Goal: Task Accomplishment & Management: Manage account settings

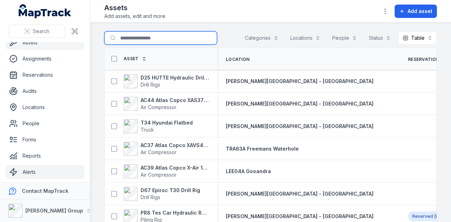
scroll to position [40, 0]
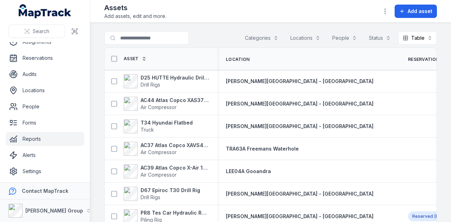
click at [52, 137] on link "Reports" at bounding box center [45, 139] width 78 height 14
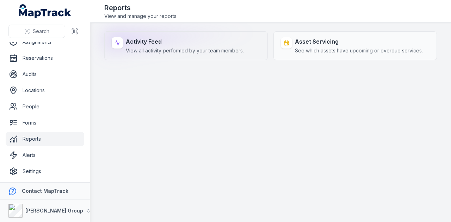
click at [176, 50] on span "View all activity performed by your team members." at bounding box center [185, 50] width 118 height 7
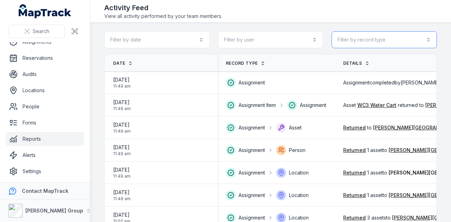
click at [396, 42] on button "Filter by record type" at bounding box center [383, 39] width 105 height 17
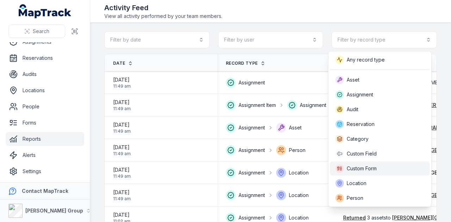
click at [395, 171] on div "Custom Form" at bounding box center [379, 168] width 89 height 8
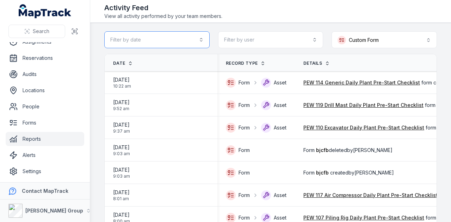
click at [201, 40] on button "Filter by date" at bounding box center [156, 39] width 105 height 17
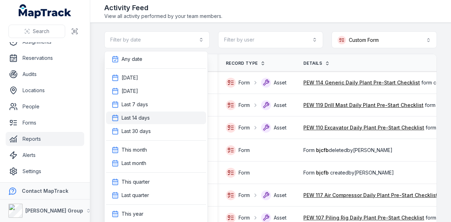
click at [175, 118] on div "Last 14 days" at bounding box center [156, 117] width 89 height 7
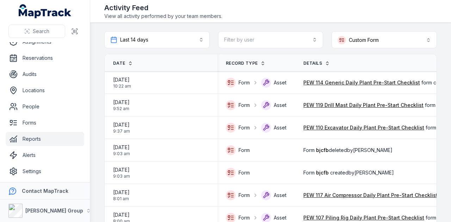
click at [118, 61] on span "Date" at bounding box center [119, 64] width 12 height 6
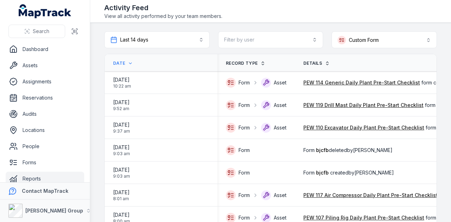
click at [123, 63] on span "Date" at bounding box center [119, 64] width 12 height 6
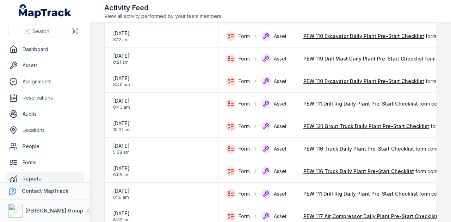
scroll to position [1003, 0]
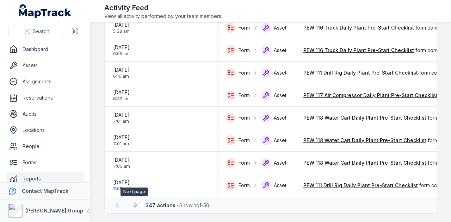
click at [133, 205] on icon at bounding box center [134, 205] width 4 height 0
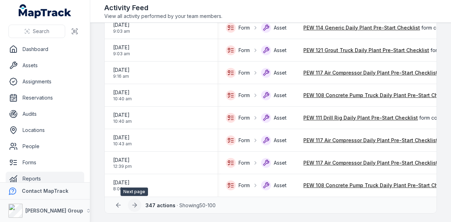
click at [138, 207] on button at bounding box center [134, 205] width 13 height 13
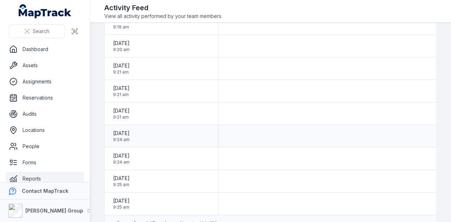
scroll to position [1003, 0]
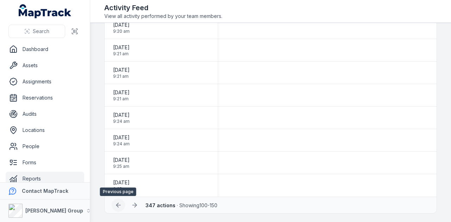
click at [118, 206] on icon at bounding box center [118, 205] width 7 height 7
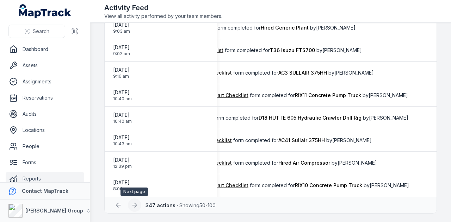
click at [137, 206] on icon at bounding box center [134, 205] width 7 height 7
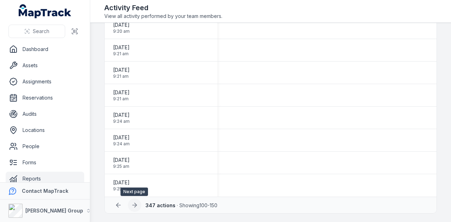
click at [139, 205] on button at bounding box center [134, 205] width 13 height 13
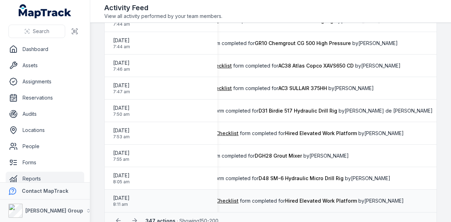
scroll to position [1003, 0]
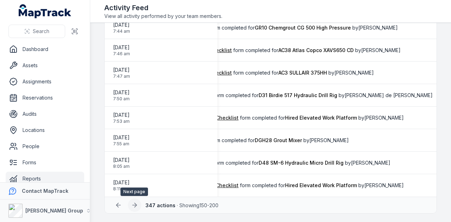
click at [136, 204] on icon at bounding box center [134, 205] width 7 height 7
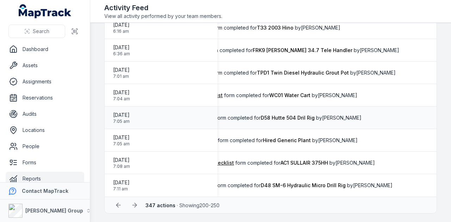
scroll to position [1003, 0]
click at [137, 206] on icon at bounding box center [134, 205] width 7 height 7
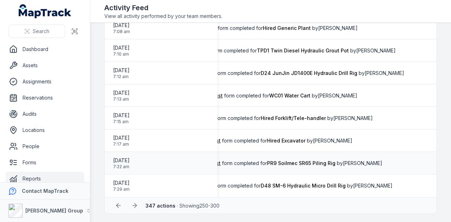
scroll to position [1003, 0]
click at [136, 205] on icon at bounding box center [134, 205] width 7 height 7
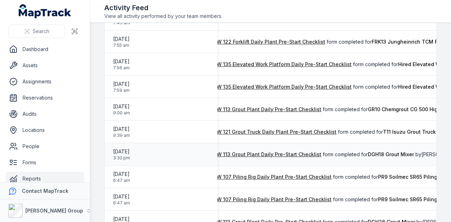
scroll to position [0, 92]
click at [281, 153] on link "PEW 113 Grout Plant Daily Pre-Start Checklist" at bounding box center [266, 154] width 111 height 7
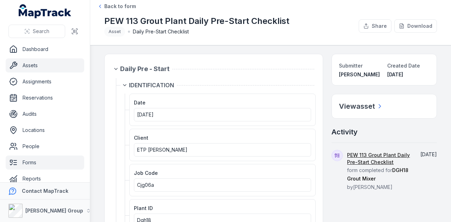
click at [48, 62] on link "Assets" at bounding box center [45, 65] width 78 height 14
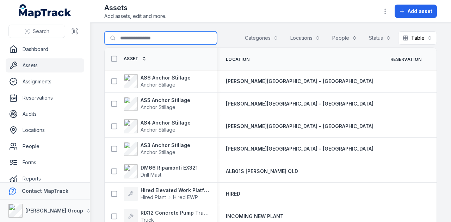
click at [146, 34] on input "Search for assets" at bounding box center [160, 37] width 113 height 13
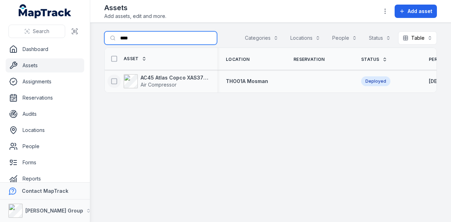
type input "****"
click at [113, 83] on icon at bounding box center [114, 81] width 7 height 7
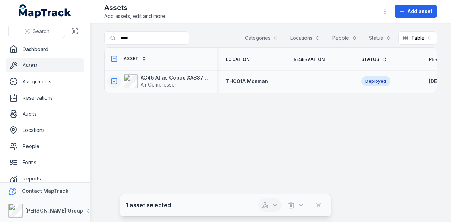
click at [272, 206] on icon "button" at bounding box center [274, 205] width 7 height 7
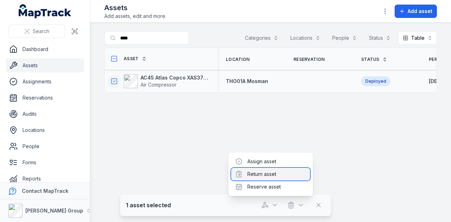
click at [270, 176] on div "Return asset" at bounding box center [270, 174] width 79 height 13
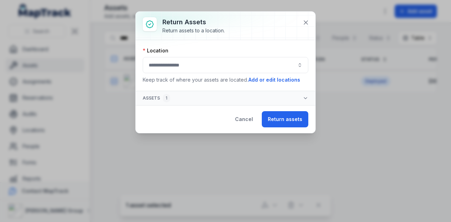
click at [217, 65] on button "button" at bounding box center [225, 65] width 165 height 16
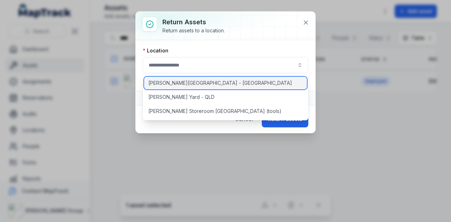
click at [213, 82] on div "[PERSON_NAME][GEOGRAPHIC_DATA] - [GEOGRAPHIC_DATA]" at bounding box center [225, 83] width 163 height 13
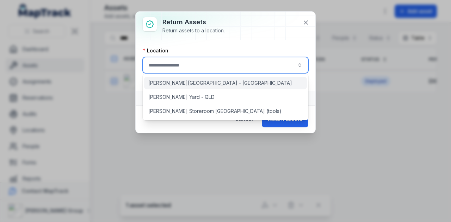
type input "**********"
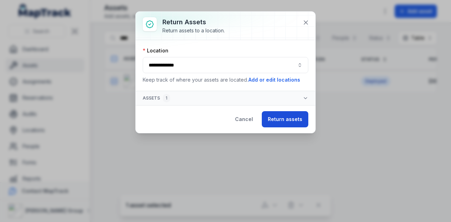
click at [287, 117] on button "Return assets" at bounding box center [285, 119] width 46 height 16
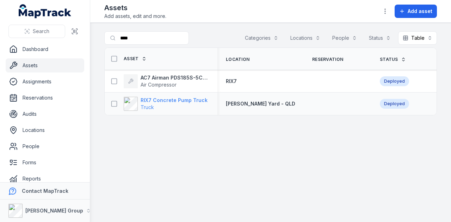
type input "****"
click at [178, 101] on strong "RIX7 Concrete Pump Truck" at bounding box center [173, 100] width 67 height 7
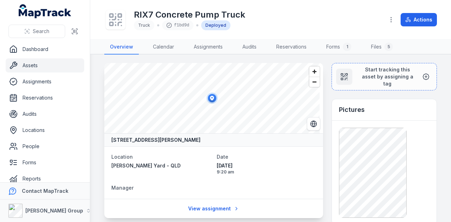
click at [40, 62] on link "Assets" at bounding box center [45, 65] width 78 height 14
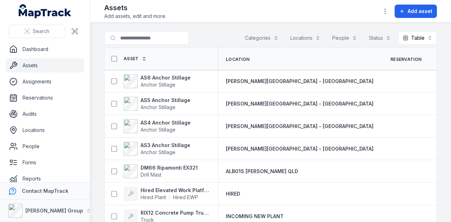
click at [269, 39] on button "Categories" at bounding box center [261, 37] width 43 height 13
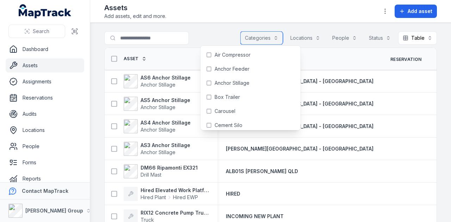
click at [274, 35] on button "Categories" at bounding box center [261, 37] width 43 height 13
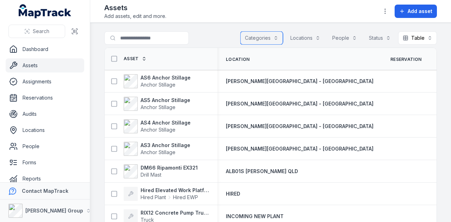
click at [306, 36] on button "Locations" at bounding box center [304, 37] width 39 height 13
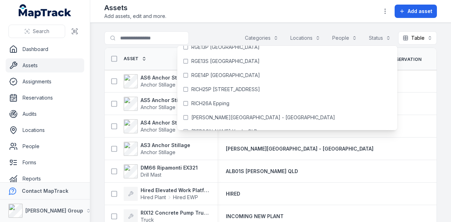
scroll to position [2861, 0]
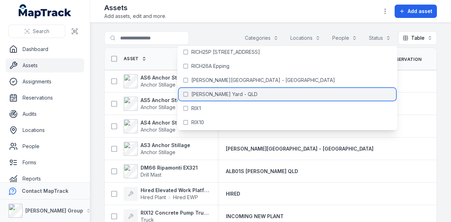
click at [186, 93] on icon at bounding box center [186, 95] width 6 height 6
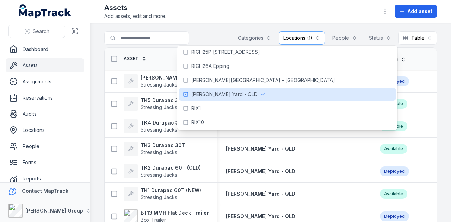
click at [215, 23] on main "**********" at bounding box center [270, 122] width 360 height 199
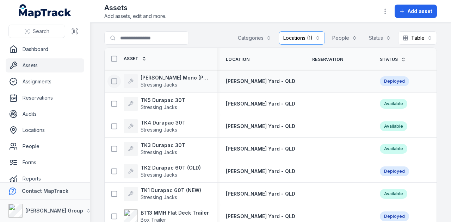
click at [116, 81] on rect at bounding box center [114, 80] width 5 height 5
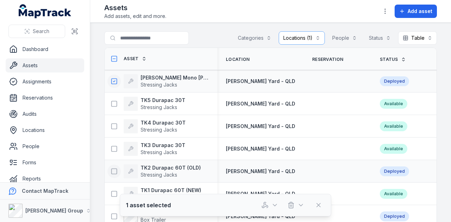
click at [112, 171] on icon at bounding box center [114, 171] width 7 height 7
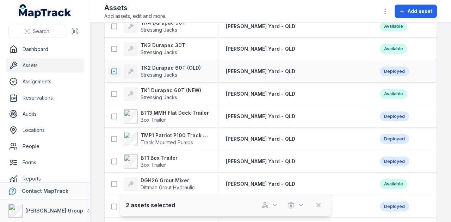
scroll to position [106, 0]
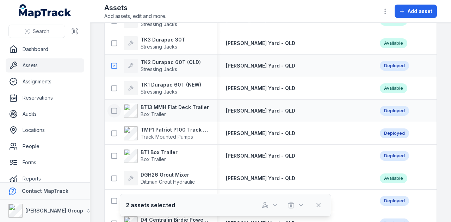
click at [115, 111] on icon at bounding box center [114, 110] width 7 height 7
click at [112, 133] on rect at bounding box center [114, 133] width 5 height 5
click at [114, 155] on icon at bounding box center [114, 155] width 7 height 7
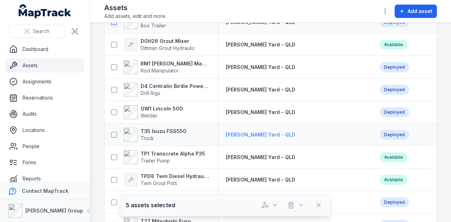
scroll to position [246, 0]
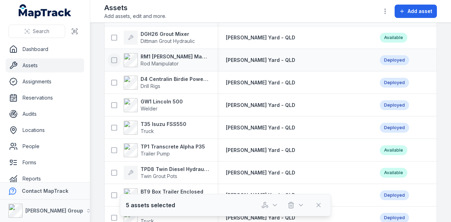
click at [114, 61] on icon at bounding box center [114, 60] width 7 height 7
click at [114, 81] on icon at bounding box center [114, 82] width 7 height 7
click at [115, 102] on rect at bounding box center [114, 104] width 5 height 5
click at [115, 125] on rect at bounding box center [114, 127] width 5 height 5
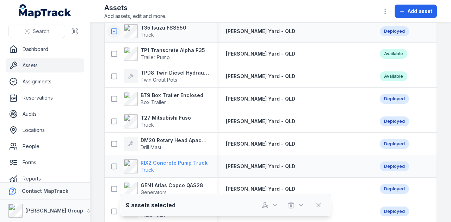
scroll to position [352, 0]
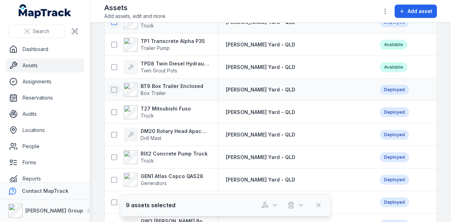
click at [112, 88] on icon at bounding box center [114, 89] width 7 height 7
click at [115, 111] on icon at bounding box center [114, 112] width 7 height 7
click at [111, 134] on icon at bounding box center [114, 134] width 7 height 7
click at [112, 158] on icon at bounding box center [114, 157] width 7 height 7
click at [113, 177] on icon at bounding box center [114, 179] width 7 height 7
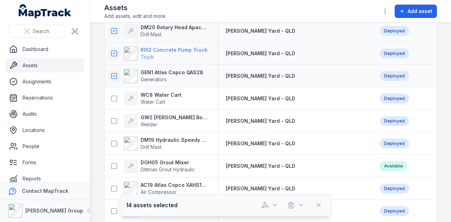
scroll to position [458, 0]
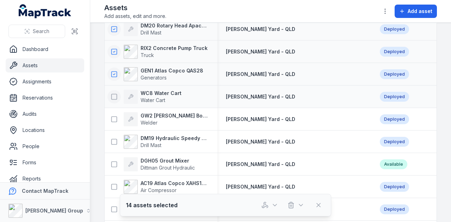
click at [115, 96] on icon at bounding box center [114, 96] width 7 height 7
click at [113, 119] on icon at bounding box center [114, 119] width 7 height 7
click at [112, 141] on icon at bounding box center [114, 141] width 7 height 7
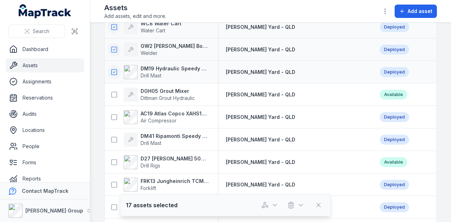
scroll to position [528, 0]
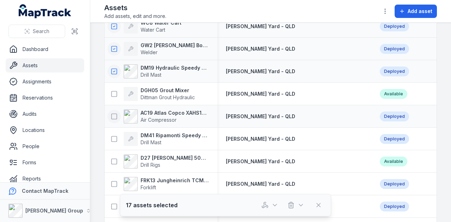
click at [112, 117] on icon at bounding box center [114, 116] width 7 height 7
click at [112, 140] on rect at bounding box center [114, 138] width 5 height 5
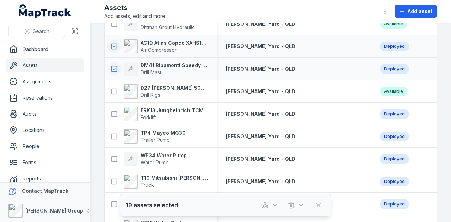
scroll to position [598, 0]
click at [119, 115] on button at bounding box center [113, 113] width 13 height 13
drag, startPoint x: 114, startPoint y: 132, endPoint x: 115, endPoint y: 143, distance: 10.6
click at [114, 133] on icon at bounding box center [114, 136] width 7 height 7
drag, startPoint x: 112, startPoint y: 156, endPoint x: 112, endPoint y: 168, distance: 12.0
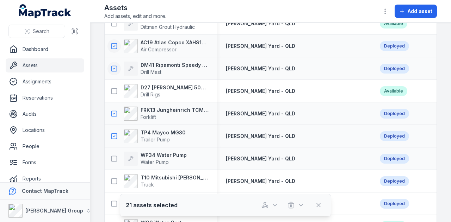
click at [112, 157] on icon at bounding box center [114, 158] width 7 height 7
click at [113, 180] on icon at bounding box center [114, 181] width 7 height 7
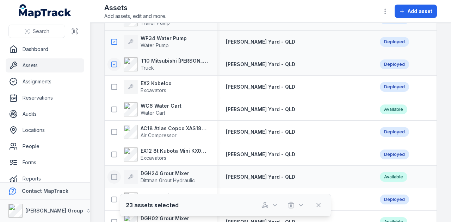
scroll to position [739, 0]
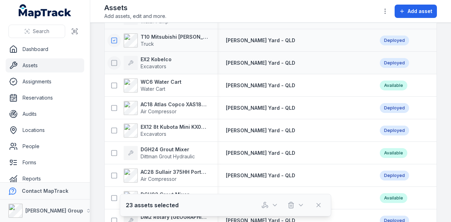
click at [116, 62] on icon at bounding box center [114, 62] width 7 height 7
click at [115, 107] on icon at bounding box center [114, 108] width 7 height 7
click at [115, 129] on icon at bounding box center [114, 130] width 7 height 7
click at [114, 173] on rect at bounding box center [114, 175] width 5 height 5
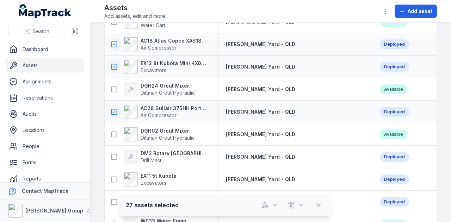
scroll to position [810, 0]
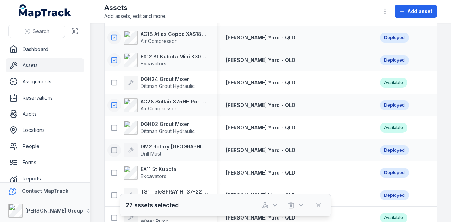
click at [118, 152] on button at bounding box center [113, 150] width 13 height 13
click at [116, 172] on rect at bounding box center [114, 172] width 5 height 5
click at [112, 193] on rect at bounding box center [114, 195] width 5 height 5
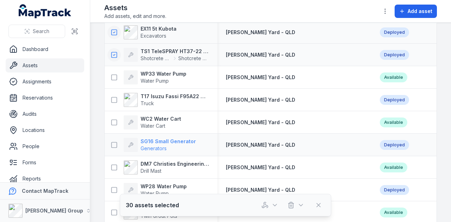
scroll to position [950, 0]
click at [112, 99] on icon at bounding box center [114, 99] width 7 height 7
click at [112, 146] on icon at bounding box center [114, 144] width 7 height 7
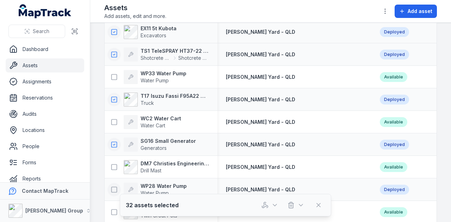
click at [114, 188] on icon at bounding box center [114, 189] width 7 height 7
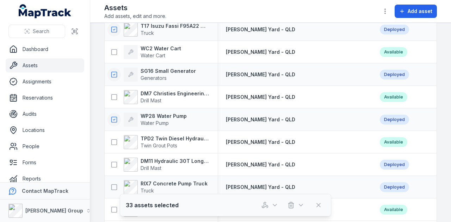
scroll to position [1056, 0]
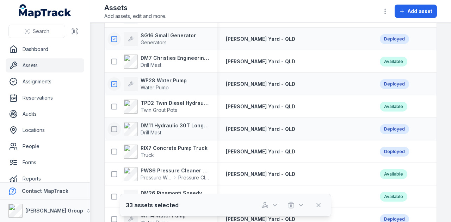
click at [114, 129] on icon at bounding box center [114, 129] width 7 height 7
click at [113, 151] on icon at bounding box center [114, 151] width 7 height 7
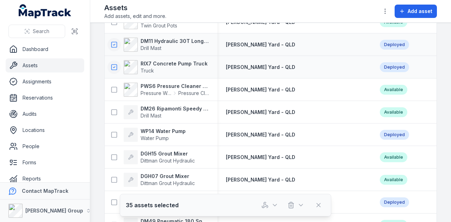
scroll to position [1162, 0]
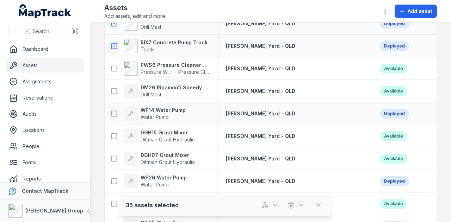
click at [113, 114] on icon at bounding box center [114, 113] width 7 height 7
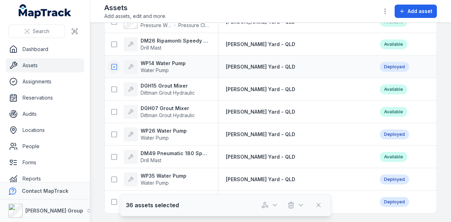
scroll to position [1210, 0]
click at [116, 132] on icon at bounding box center [114, 134] width 7 height 7
click at [115, 177] on rect at bounding box center [114, 179] width 5 height 5
click at [113, 199] on rect at bounding box center [114, 201] width 5 height 5
click at [275, 204] on icon "button" at bounding box center [274, 205] width 7 height 7
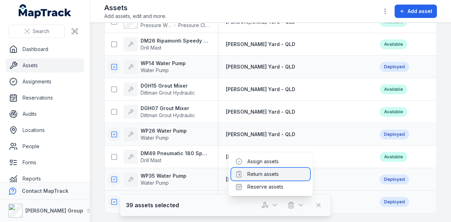
click at [270, 174] on div "Return assets" at bounding box center [270, 174] width 79 height 13
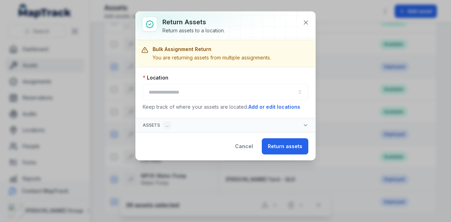
click at [208, 89] on div at bounding box center [225, 92] width 165 height 16
click at [202, 95] on button "button" at bounding box center [225, 92] width 165 height 16
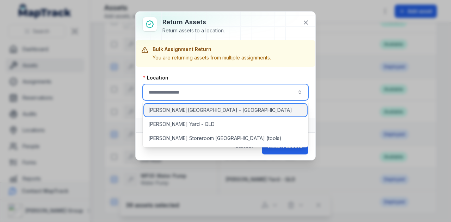
click at [197, 108] on div "[PERSON_NAME][GEOGRAPHIC_DATA] - [GEOGRAPHIC_DATA]" at bounding box center [225, 110] width 163 height 13
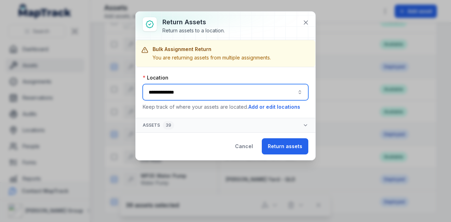
click at [197, 95] on button "**********" at bounding box center [225, 92] width 165 height 16
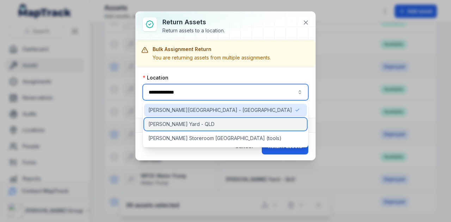
click at [196, 123] on div "[PERSON_NAME] Yard - QLD" at bounding box center [225, 124] width 163 height 13
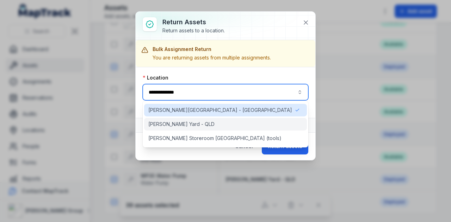
type input "**********"
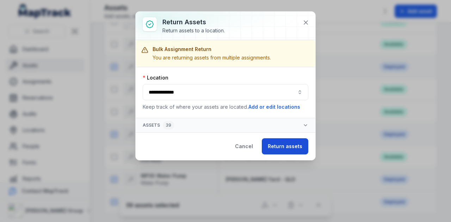
click at [275, 143] on button "Return assets" at bounding box center [285, 146] width 46 height 16
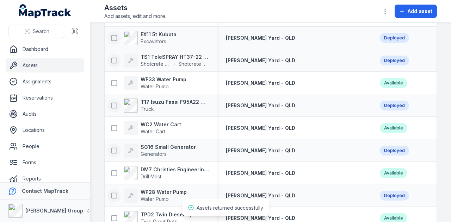
scroll to position [893, 0]
